Goal: Task Accomplishment & Management: Manage account settings

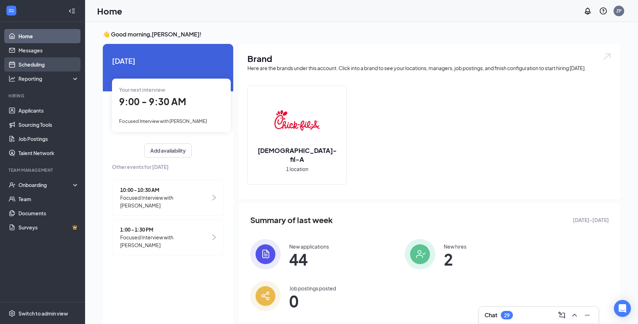
click at [49, 62] on link "Scheduling" at bounding box center [48, 64] width 61 height 14
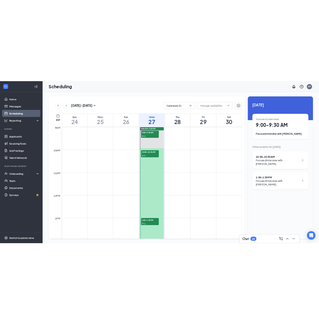
scroll to position [412, 0]
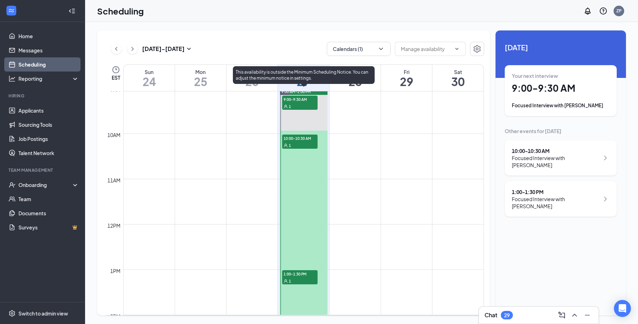
click at [306, 100] on span "9:00-9:30 AM" at bounding box center [299, 99] width 35 height 7
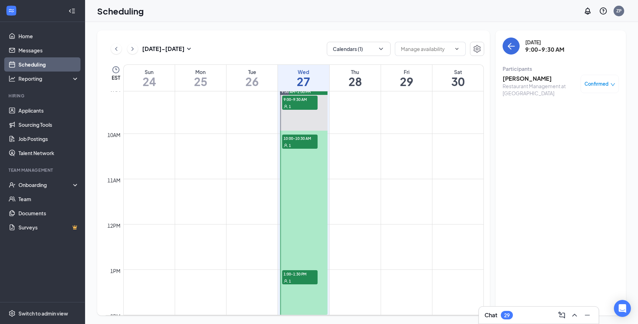
click at [503, 79] on h3 "[PERSON_NAME]" at bounding box center [540, 79] width 74 height 8
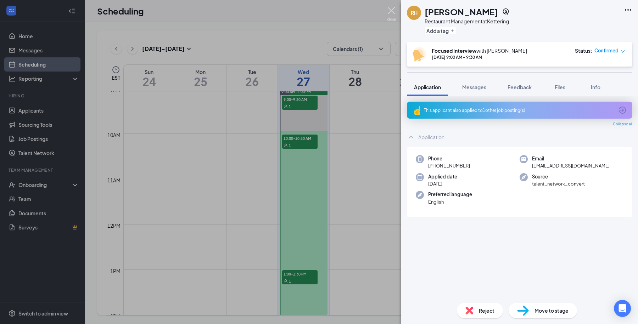
click at [393, 9] on img at bounding box center [391, 14] width 9 height 14
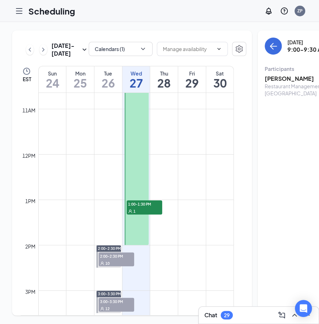
scroll to position [491, 0]
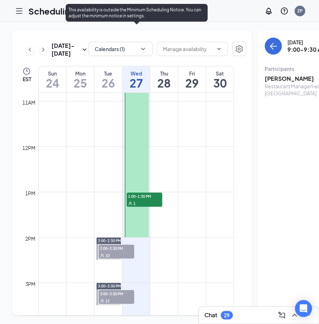
click at [143, 200] on span "1:00-1:30 PM" at bounding box center [144, 195] width 35 height 7
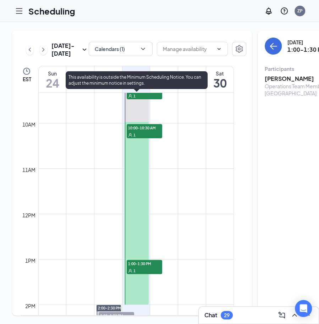
scroll to position [401, 0]
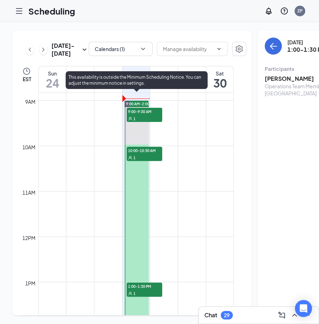
click at [135, 122] on div "1" at bounding box center [144, 118] width 35 height 7
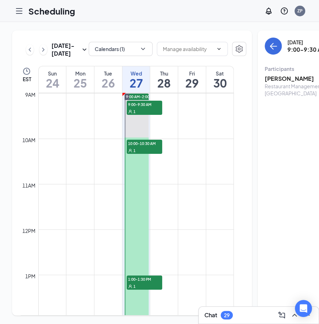
scroll to position [409, 0]
click at [264, 79] on h3 "[PERSON_NAME]" at bounding box center [301, 79] width 74 height 8
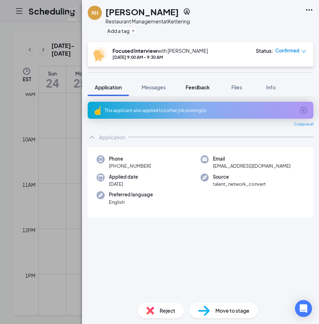
click at [194, 89] on span "Feedback" at bounding box center [197, 87] width 24 height 6
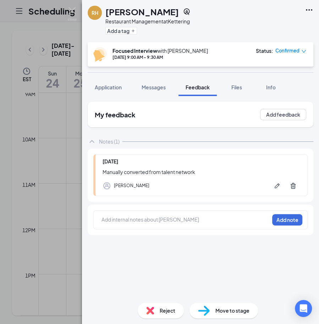
click at [152, 219] on div at bounding box center [185, 219] width 167 height 7
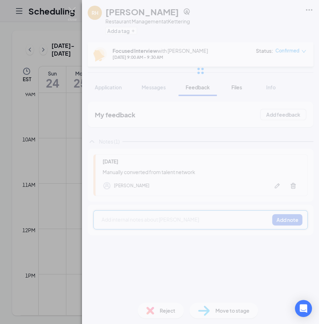
click at [230, 85] on button "Files" at bounding box center [236, 87] width 28 height 18
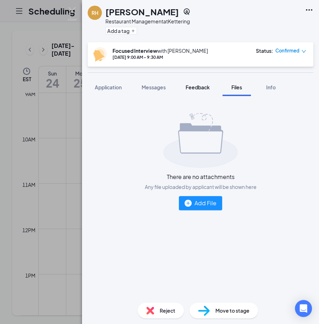
click at [200, 91] on button "Feedback" at bounding box center [197, 87] width 38 height 18
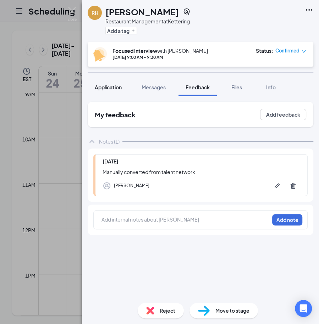
click at [110, 86] on span "Application" at bounding box center [108, 87] width 27 height 6
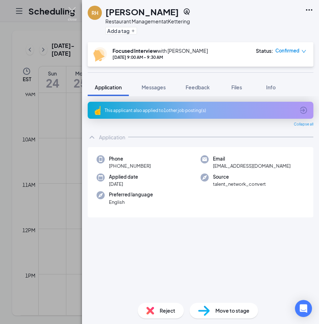
click at [72, 14] on img at bounding box center [72, 14] width 9 height 14
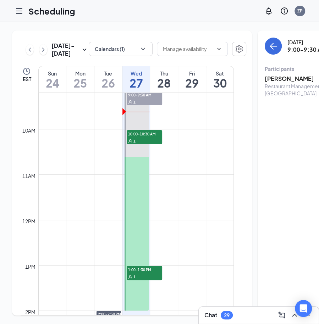
scroll to position [416, 0]
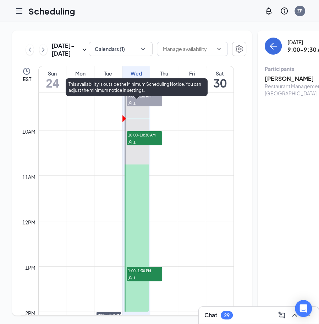
click at [136, 145] on div "1" at bounding box center [144, 141] width 35 height 7
click at [149, 145] on div "1" at bounding box center [144, 141] width 35 height 7
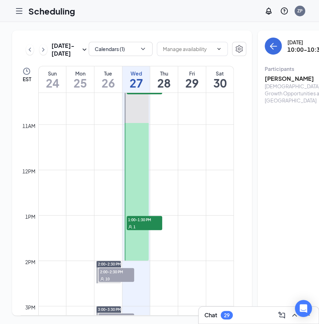
scroll to position [469, 0]
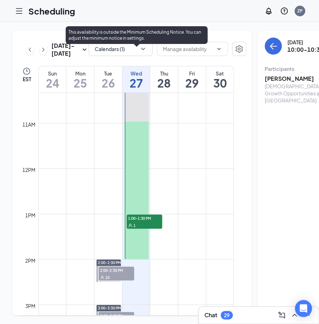
click at [143, 222] on span "1:00-1:30 PM" at bounding box center [144, 217] width 35 height 7
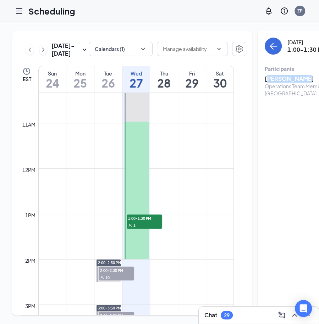
drag, startPoint x: 255, startPoint y: 77, endPoint x: 286, endPoint y: 78, distance: 31.2
click at [286, 78] on h3 "[PERSON_NAME]" at bounding box center [301, 79] width 74 height 8
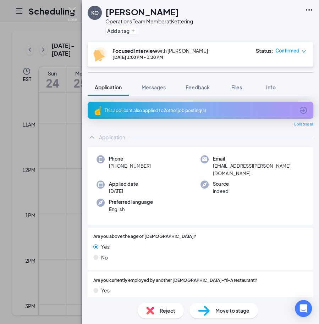
click at [72, 10] on img at bounding box center [72, 14] width 9 height 14
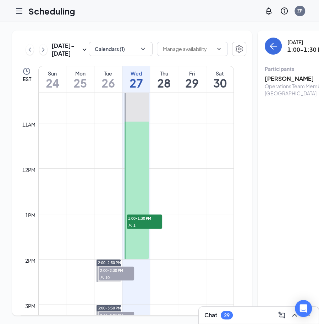
click at [215, 191] on td at bounding box center [135, 185] width 195 height 11
click at [286, 187] on div "[DATE] 1:00-1:30 PM Participants [PERSON_NAME] Operations Team Member at Ketter…" at bounding box center [322, 172] width 130 height 285
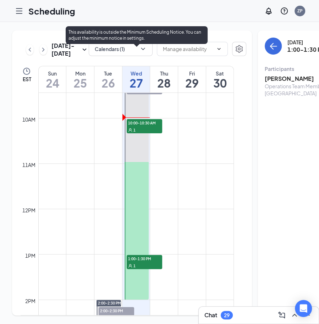
scroll to position [432, 0]
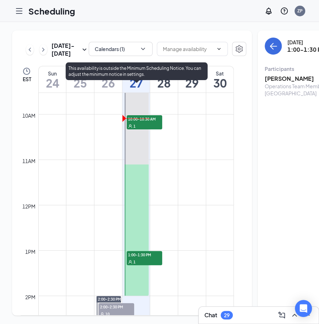
click at [147, 122] on span "10:00-10:30 AM" at bounding box center [144, 118] width 35 height 7
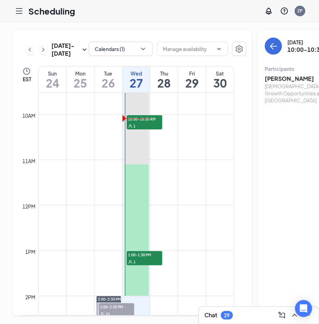
click at [264, 79] on h3 "[PERSON_NAME]" at bounding box center [301, 79] width 74 height 8
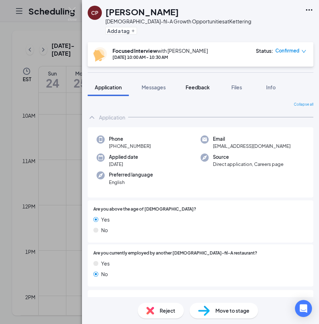
click at [189, 91] on button "Feedback" at bounding box center [197, 87] width 38 height 18
